Goal: Transaction & Acquisition: Purchase product/service

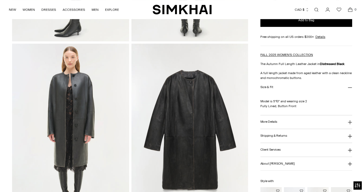
scroll to position [528, 0]
click at [280, 121] on button "More Details" at bounding box center [306, 122] width 92 height 14
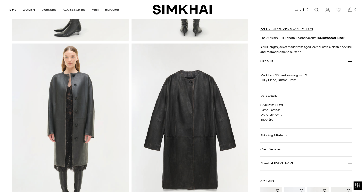
click at [294, 97] on button "More Details" at bounding box center [306, 96] width 92 height 14
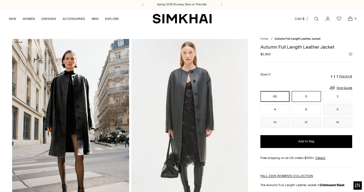
scroll to position [0, 0]
click at [301, 19] on button "CAD $" at bounding box center [301, 19] width 14 height 12
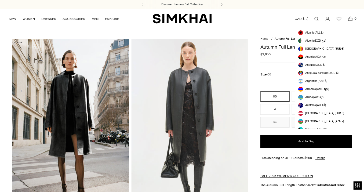
click at [282, 20] on div "Currency CAD $ [GEOGRAPHIC_DATA] (ALL L) [GEOGRAPHIC_DATA] (DZD د.ج) [GEOGRAPHI…" at bounding box center [283, 19] width 144 height 12
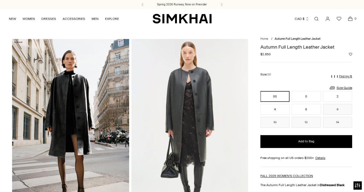
click at [204, 95] on img at bounding box center [189, 126] width 117 height 175
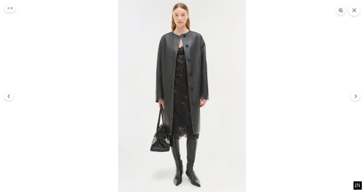
click at [204, 95] on img at bounding box center [182, 96] width 128 height 192
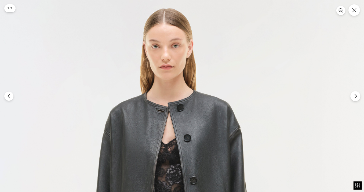
click at [356, 95] on icon "Next" at bounding box center [355, 96] width 5 height 5
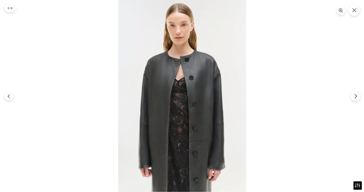
click at [356, 95] on icon "Next" at bounding box center [355, 96] width 5 height 5
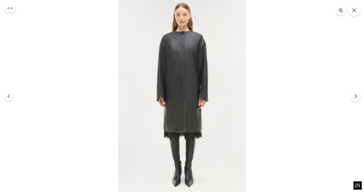
click at [356, 95] on icon "Next" at bounding box center [355, 96] width 5 height 5
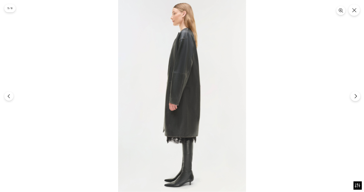
click at [356, 96] on icon "Next" at bounding box center [355, 96] width 2 height 4
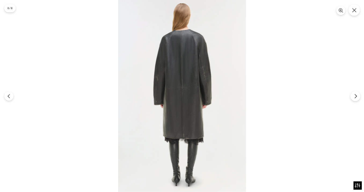
click at [356, 96] on icon "Next" at bounding box center [355, 96] width 5 height 5
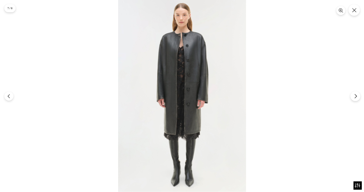
click at [356, 96] on icon "Next" at bounding box center [355, 96] width 5 height 5
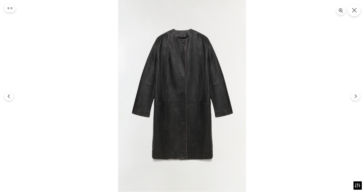
click at [353, 9] on icon "Close" at bounding box center [353, 10] width 5 height 5
